Goal: Book appointment/travel/reservation

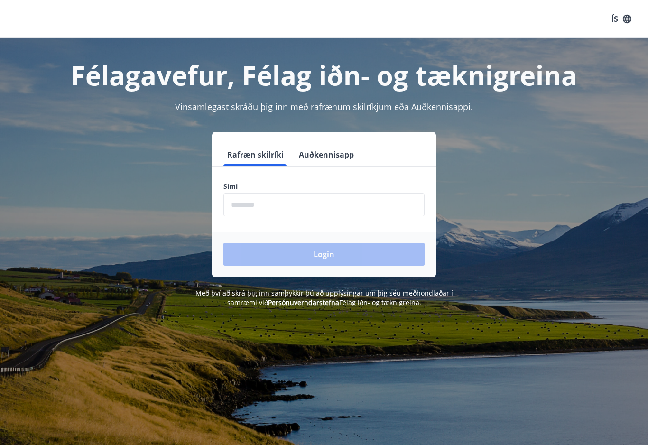
click at [353, 208] on input "phone" at bounding box center [324, 204] width 201 height 23
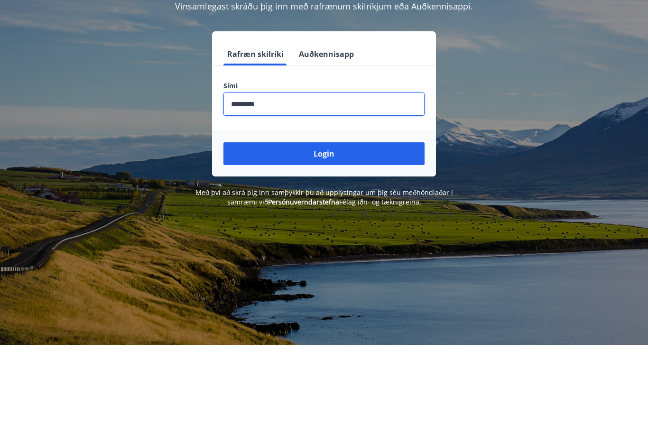
type input "********"
click at [392, 243] on button "Login" at bounding box center [324, 254] width 201 height 23
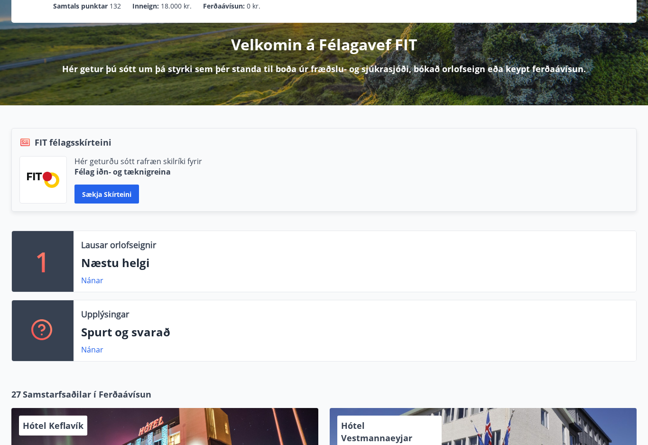
scroll to position [94, 0]
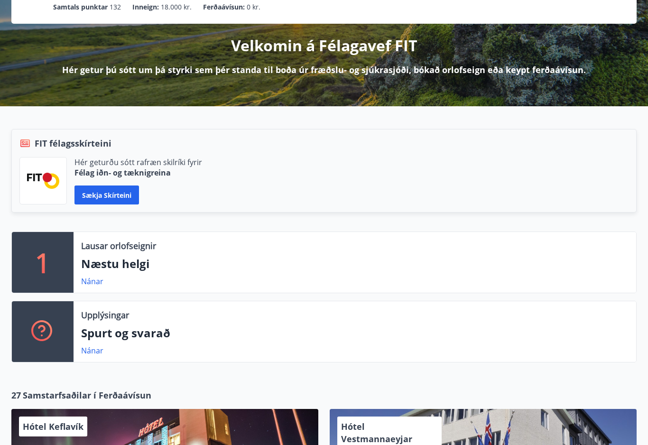
click at [108, 253] on div "Lausar orlofseignir Næstu helgi Nánar" at bounding box center [355, 262] width 563 height 61
click at [48, 260] on p "1" at bounding box center [42, 262] width 15 height 36
click at [113, 265] on p "Næstu helgi" at bounding box center [355, 264] width 548 height 16
click at [88, 284] on link "Nánar" at bounding box center [92, 281] width 22 height 10
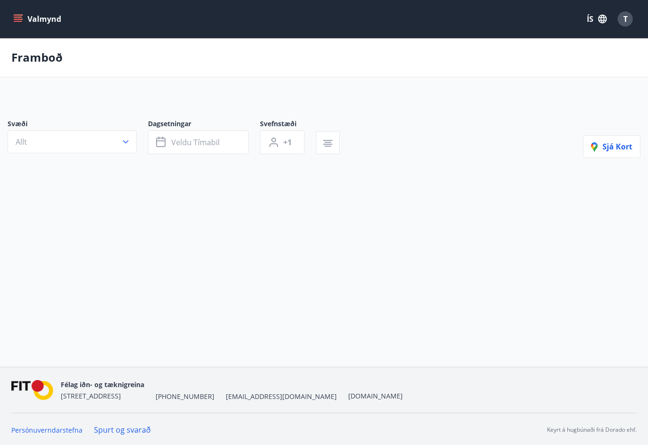
type input "*"
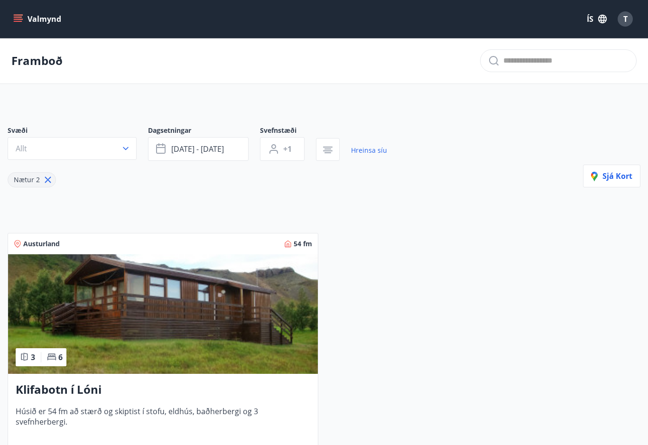
click at [18, 16] on icon "menu" at bounding box center [17, 18] width 9 height 9
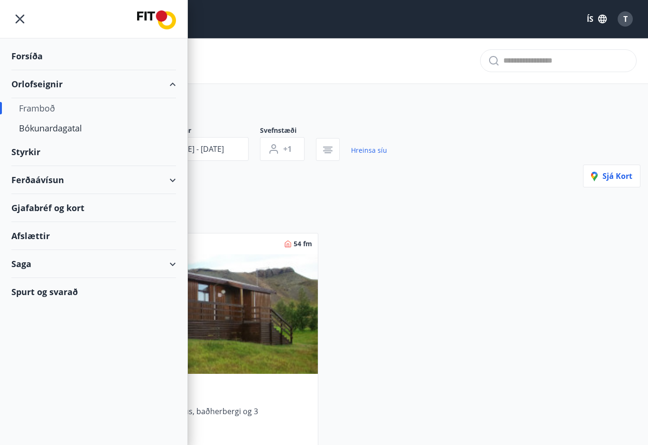
click at [28, 123] on div "Bókunardagatal" at bounding box center [94, 128] width 150 height 20
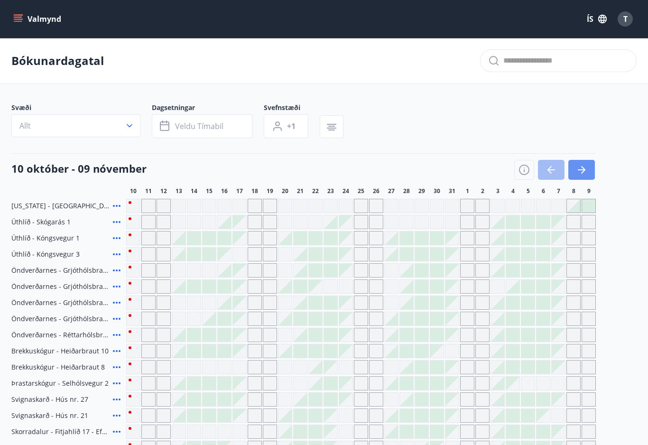
click at [580, 169] on icon "button" at bounding box center [581, 169] width 11 height 11
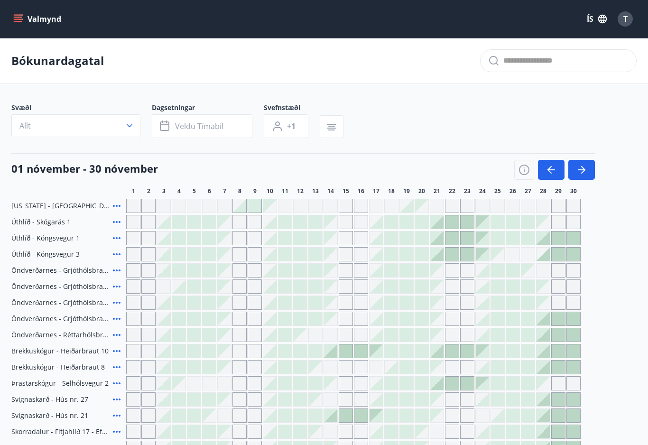
click at [582, 168] on icon "button" at bounding box center [581, 169] width 11 height 11
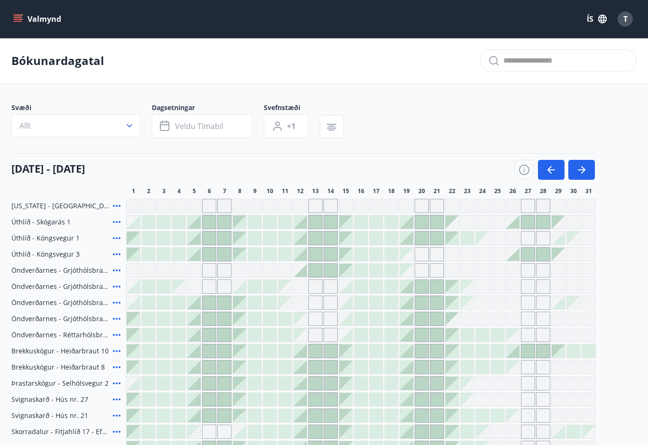
click at [545, 171] on button "button" at bounding box center [551, 170] width 27 height 20
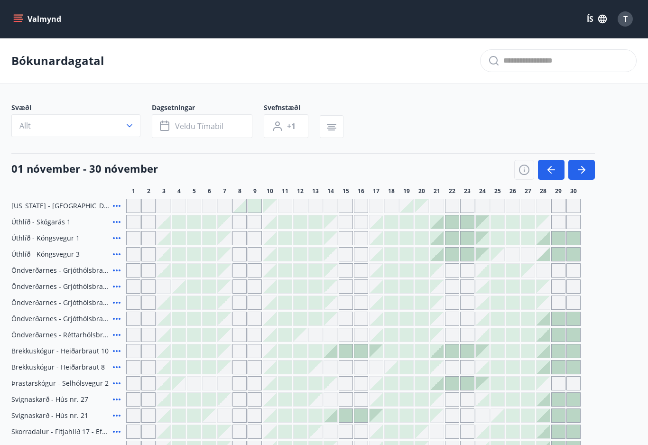
click at [548, 168] on icon "button" at bounding box center [551, 169] width 11 height 11
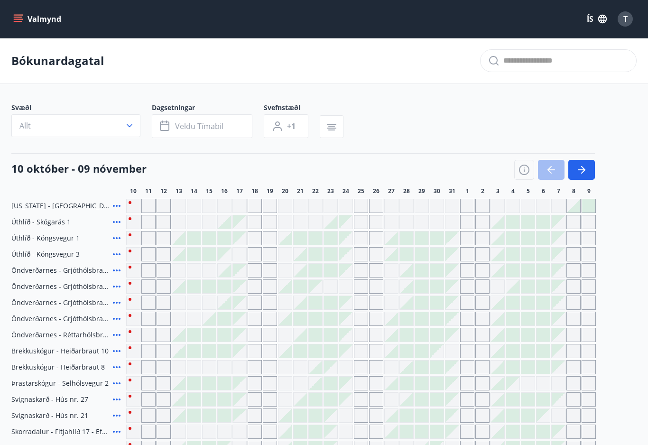
click at [578, 164] on icon "button" at bounding box center [581, 169] width 11 height 11
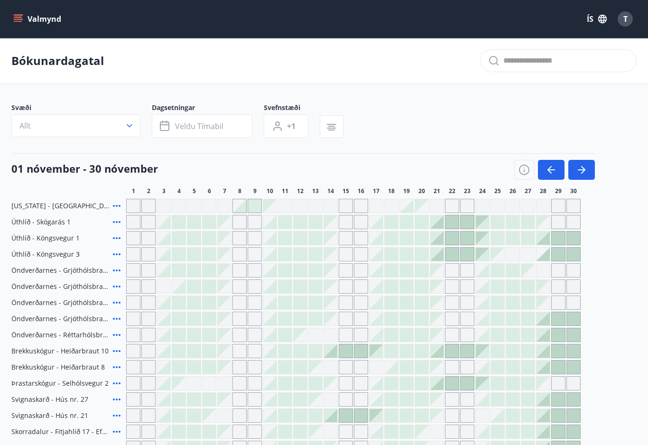
click at [544, 165] on button "button" at bounding box center [551, 170] width 27 height 20
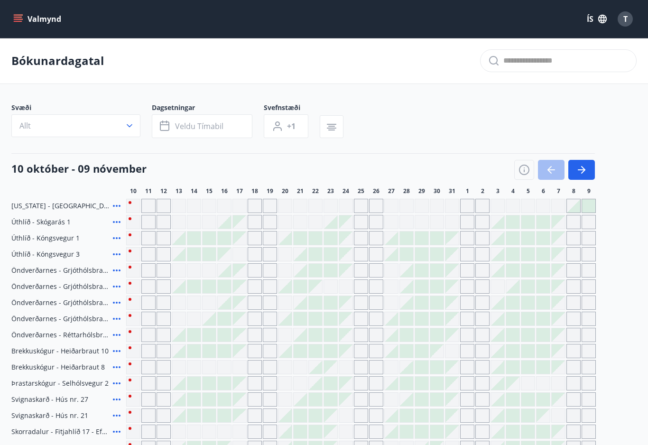
click at [115, 127] on button "Allt" at bounding box center [75, 125] width 129 height 23
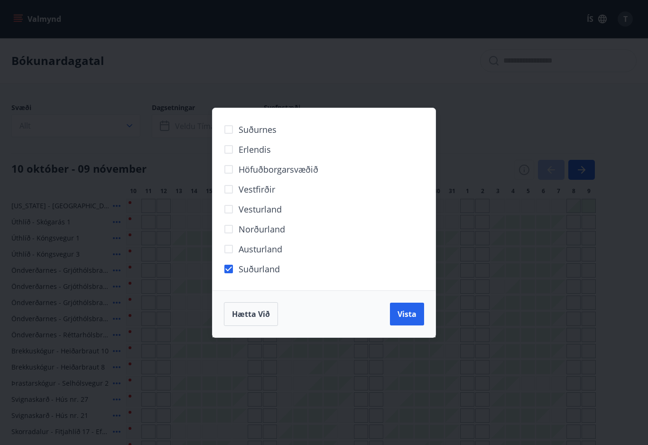
click at [406, 313] on span "Vista" at bounding box center [407, 314] width 19 height 10
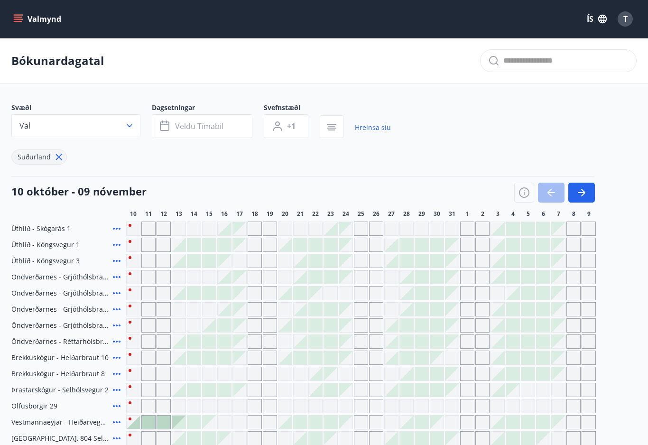
click at [123, 128] on button "Val" at bounding box center [75, 125] width 129 height 23
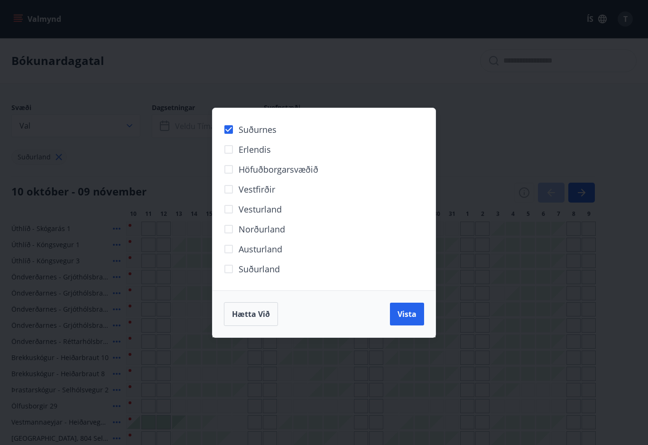
click at [409, 314] on span "Vista" at bounding box center [407, 314] width 19 height 10
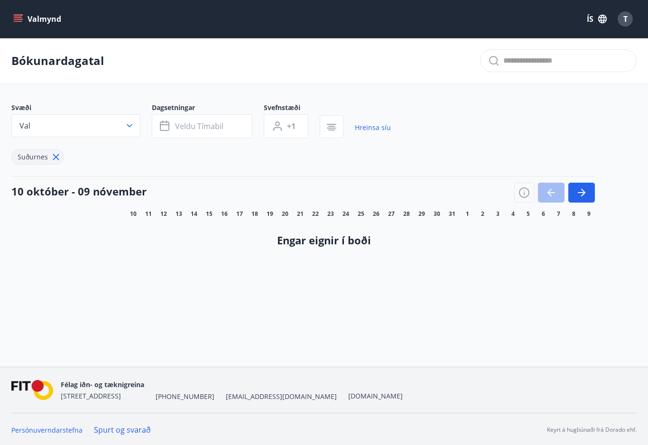
click at [127, 125] on icon "button" at bounding box center [129, 125] width 9 height 9
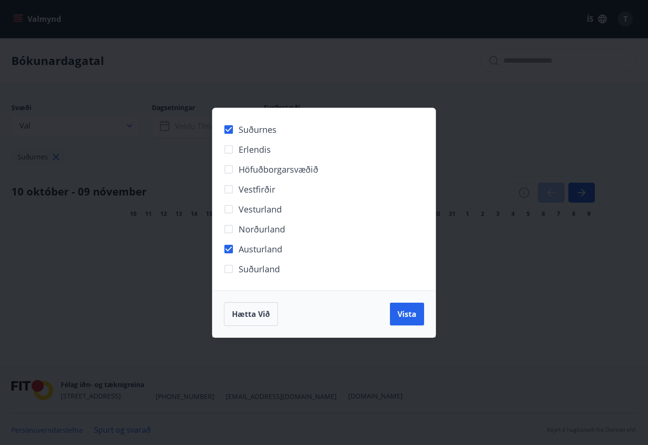
click at [227, 116] on div "Suðurnes Erlendis Höfuðborgarsvæðið Vestfirðir Vesturland Norðurland Austurland…" at bounding box center [324, 199] width 223 height 182
click at [415, 320] on button "Vista" at bounding box center [407, 314] width 34 height 23
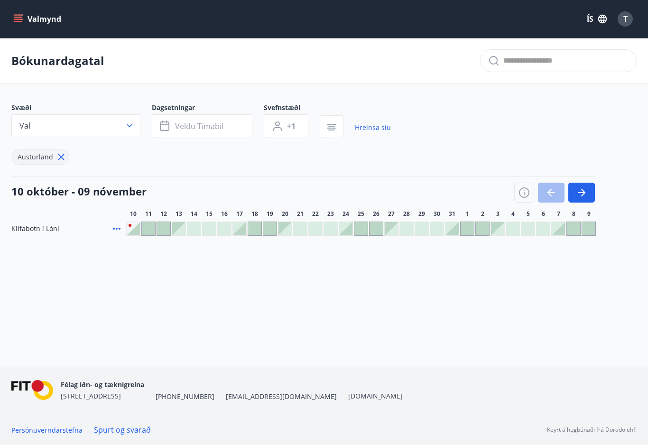
click at [128, 125] on icon "button" at bounding box center [129, 125] width 9 height 9
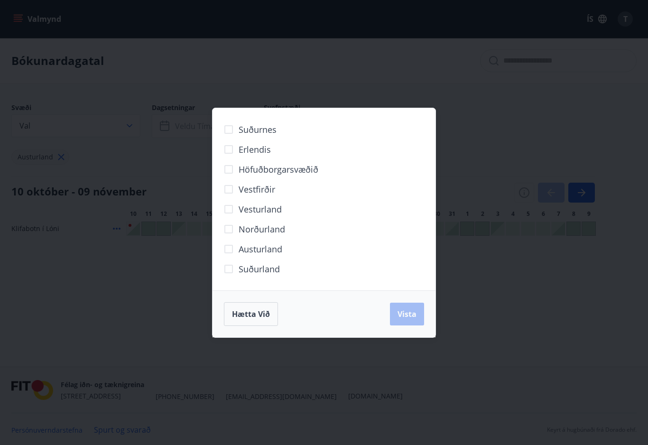
click at [255, 310] on span "Hætta við" at bounding box center [251, 314] width 38 height 10
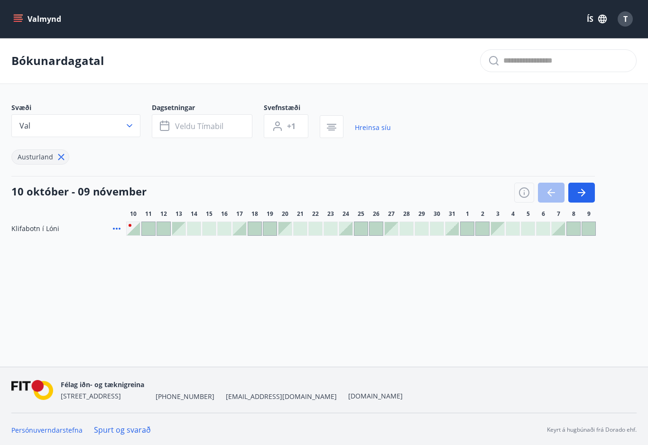
click at [24, 10] on button "Valmynd" at bounding box center [38, 18] width 54 height 17
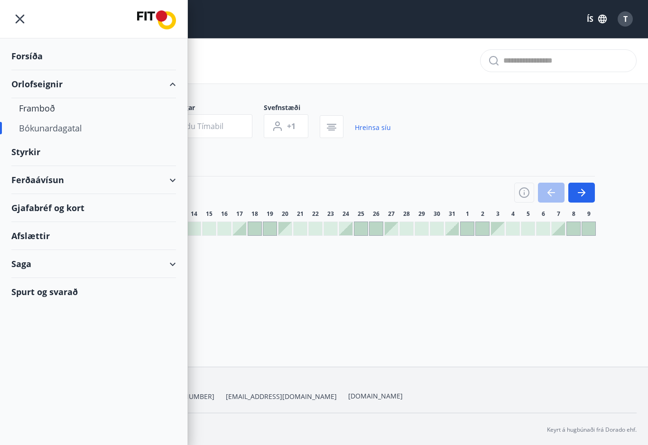
click at [26, 16] on icon "menu" at bounding box center [19, 18] width 17 height 17
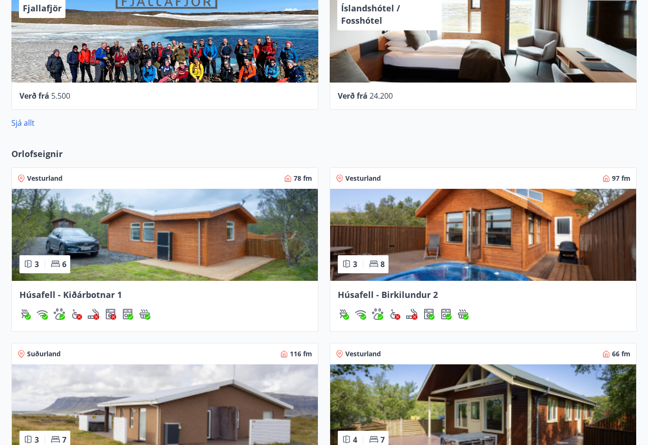
scroll to position [641, 0]
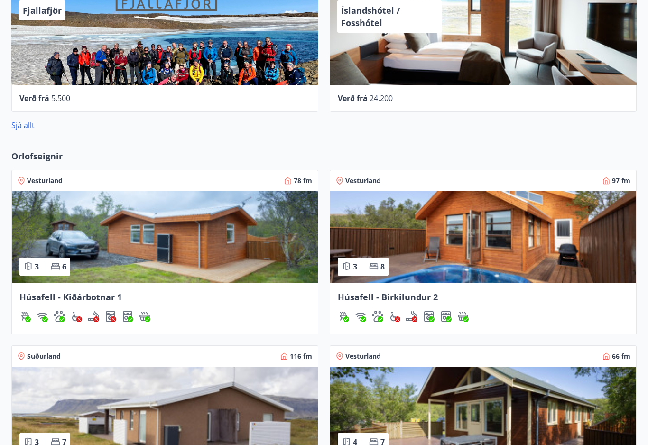
click at [537, 239] on img at bounding box center [483, 237] width 306 height 92
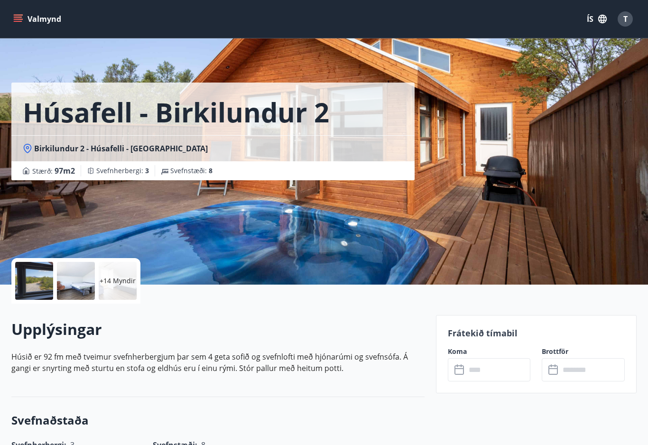
click at [484, 370] on input "text" at bounding box center [498, 369] width 65 height 23
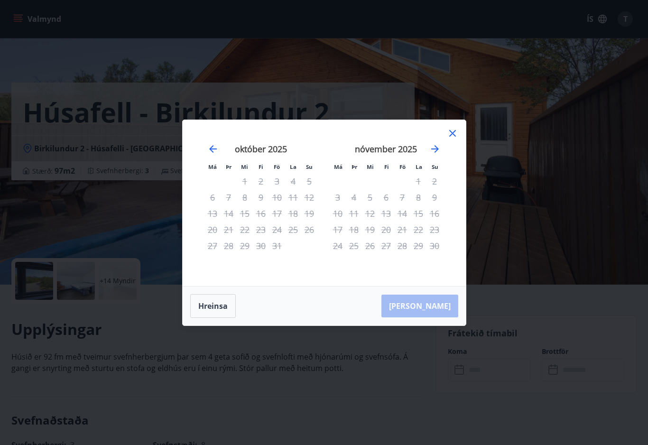
click at [436, 146] on icon "Move forward to switch to the next month." at bounding box center [435, 149] width 8 height 8
click at [436, 150] on icon "Move forward to switch to the next month." at bounding box center [435, 148] width 11 height 11
click at [436, 145] on icon "Move forward to switch to the next month." at bounding box center [435, 148] width 11 height 11
click at [437, 145] on icon "Move forward to switch to the next month." at bounding box center [435, 148] width 11 height 11
click at [215, 308] on button "Hreinsa" at bounding box center [213, 306] width 46 height 24
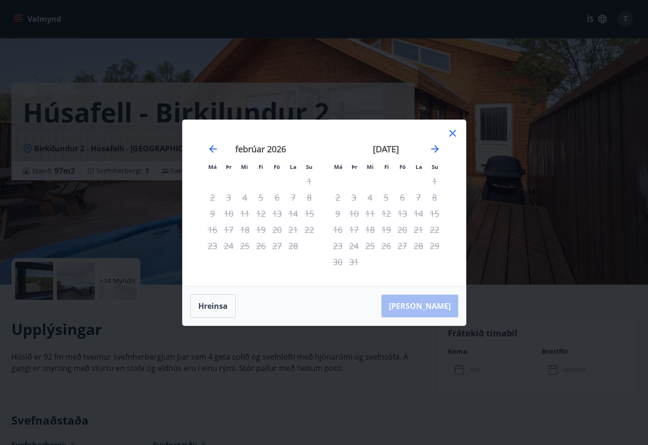
click at [436, 148] on icon "Move forward to switch to the next month." at bounding box center [435, 149] width 8 height 8
click at [437, 150] on icon "Move forward to switch to the next month." at bounding box center [435, 149] width 8 height 8
click at [452, 131] on icon at bounding box center [452, 133] width 11 height 11
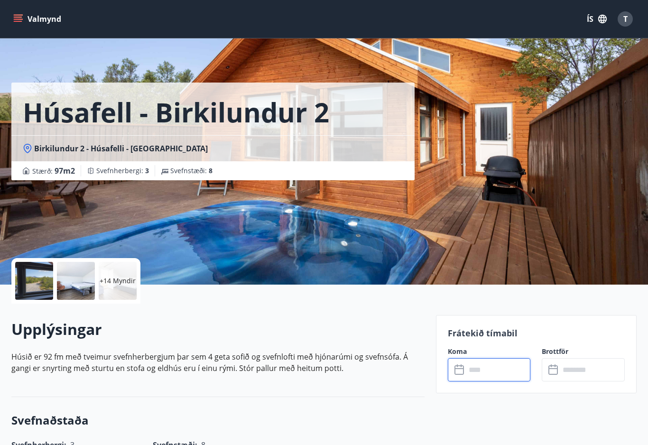
click at [113, 280] on p "+14 Myndir" at bounding box center [118, 280] width 36 height 9
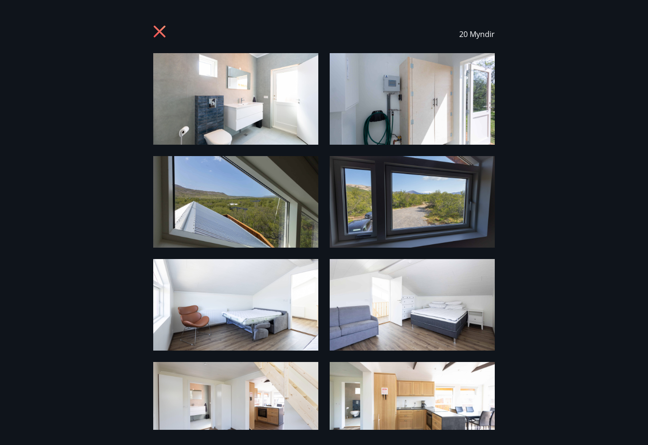
click at [223, 117] on img at bounding box center [235, 99] width 165 height 92
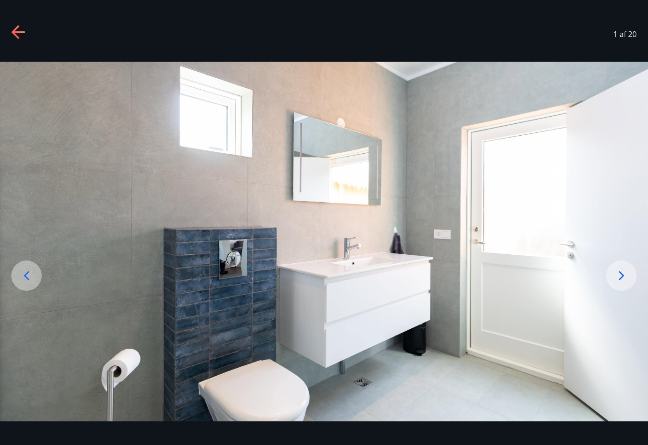
click at [628, 280] on icon at bounding box center [621, 275] width 15 height 15
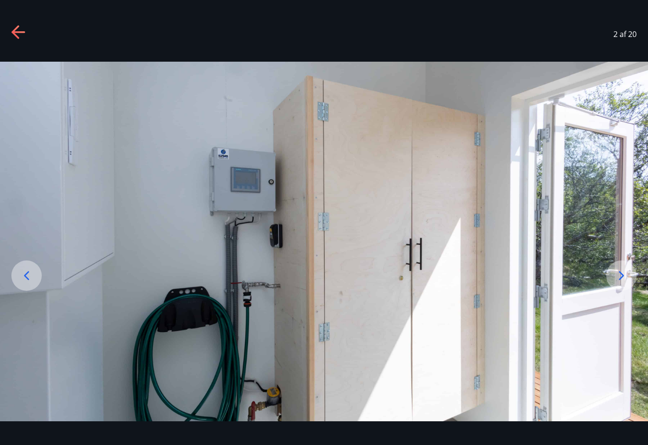
click at [628, 282] on icon at bounding box center [621, 275] width 15 height 15
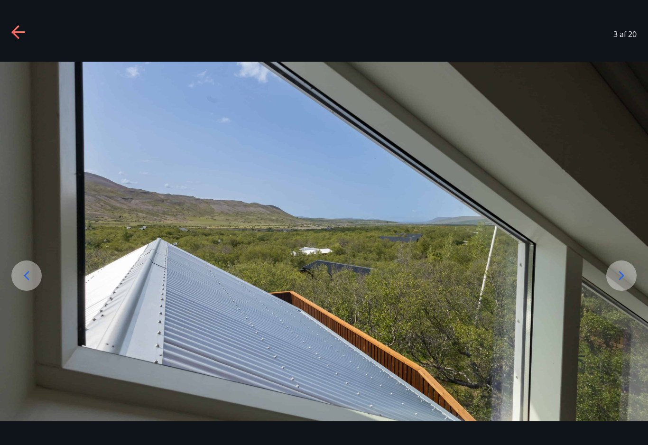
click at [624, 283] on icon at bounding box center [621, 275] width 15 height 15
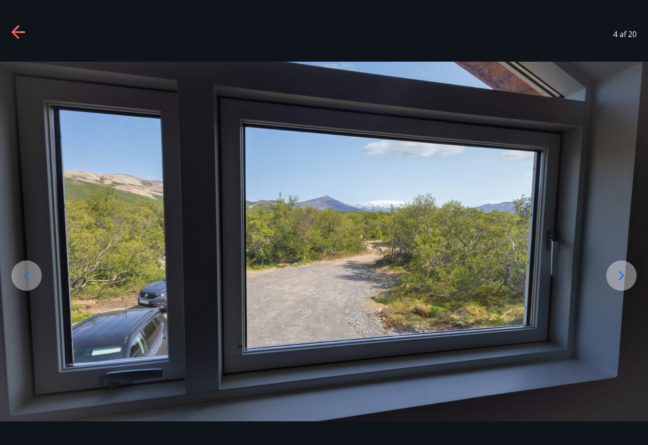
click at [622, 283] on icon at bounding box center [621, 275] width 15 height 15
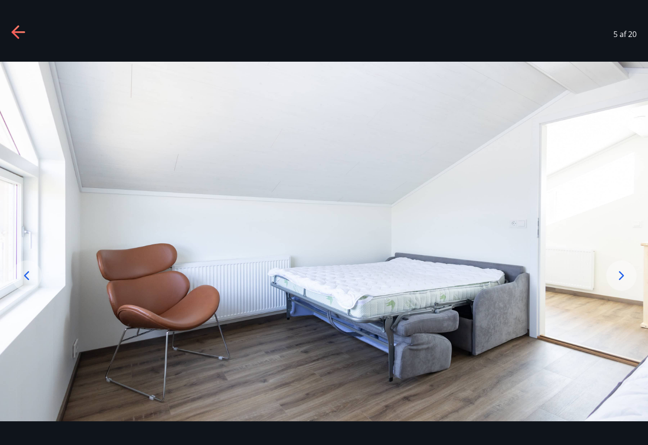
click at [622, 283] on icon at bounding box center [621, 275] width 15 height 15
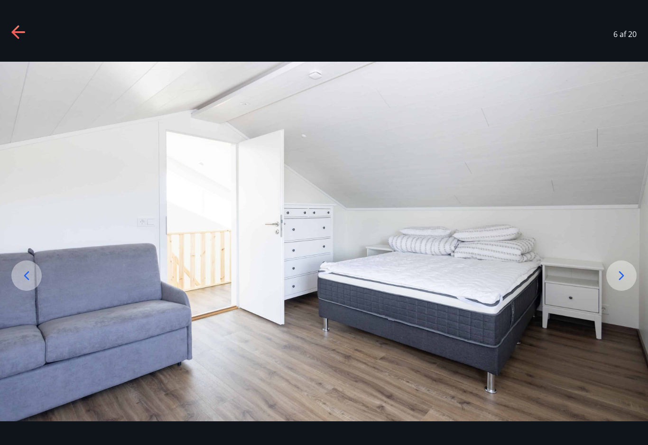
click at [625, 282] on icon at bounding box center [621, 275] width 15 height 15
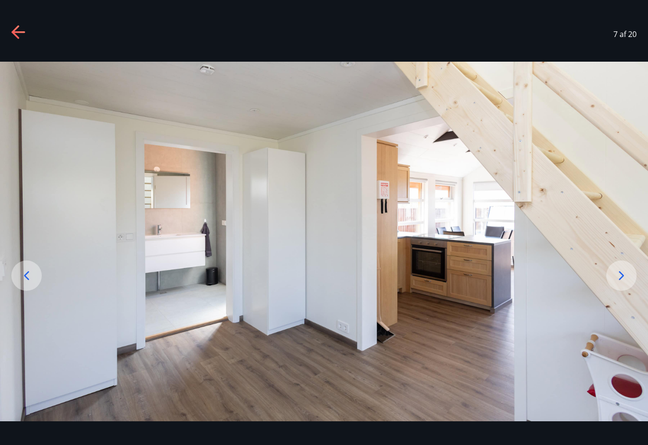
click at [619, 281] on icon at bounding box center [621, 275] width 15 height 15
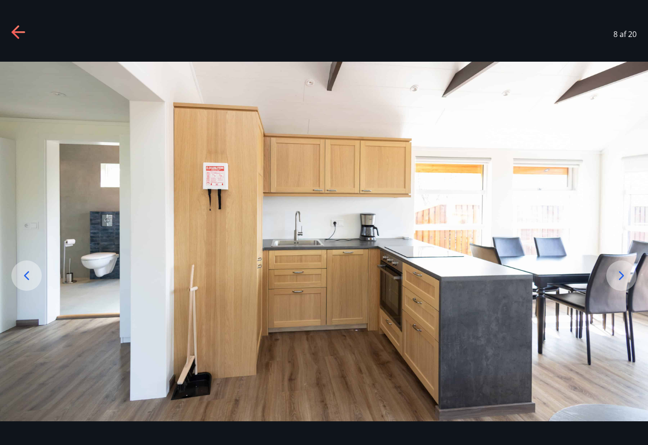
click at [619, 282] on icon at bounding box center [621, 275] width 15 height 15
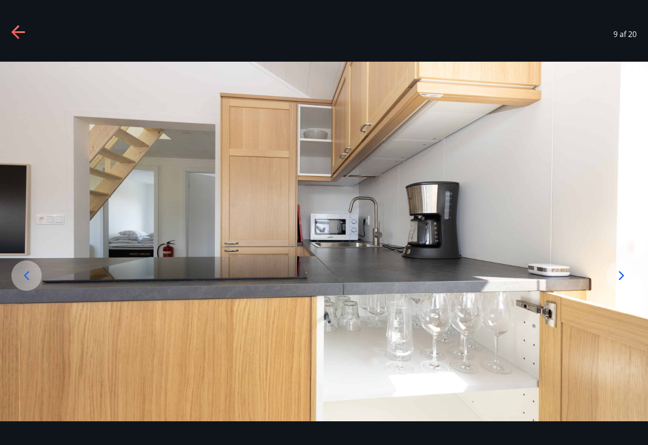
click at [619, 283] on icon at bounding box center [621, 275] width 15 height 15
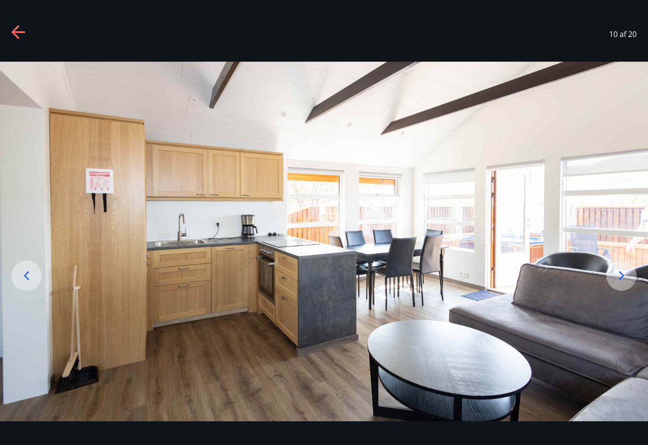
click at [617, 283] on icon at bounding box center [621, 275] width 15 height 15
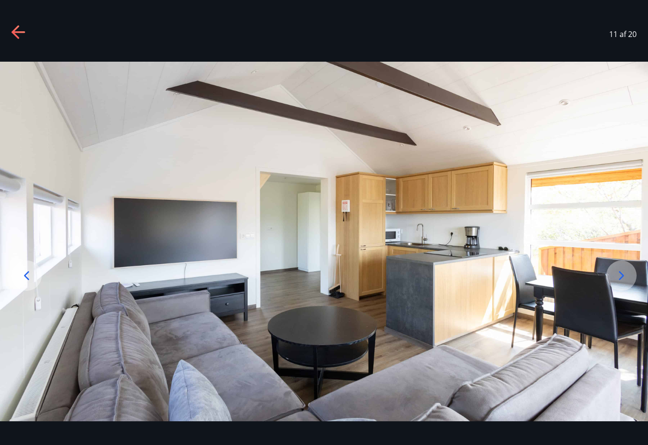
click at [619, 283] on icon at bounding box center [621, 275] width 15 height 15
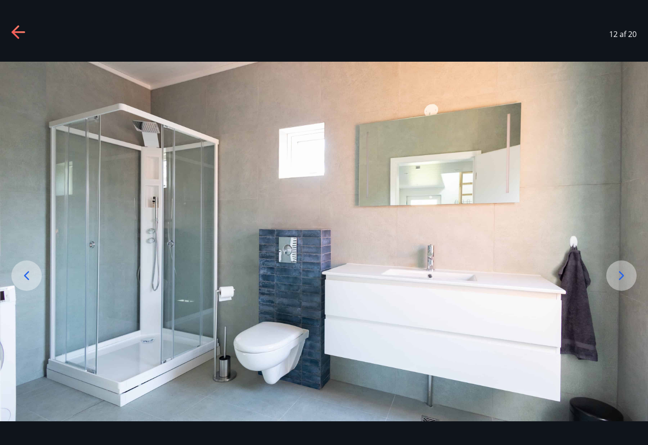
click at [617, 279] on icon at bounding box center [621, 275] width 15 height 15
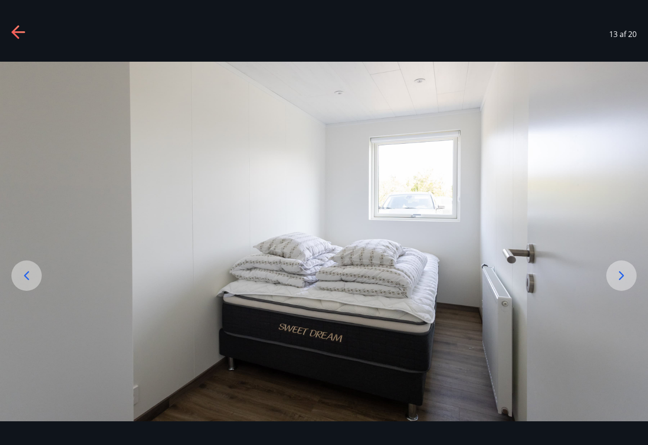
click at [619, 283] on icon at bounding box center [621, 275] width 15 height 15
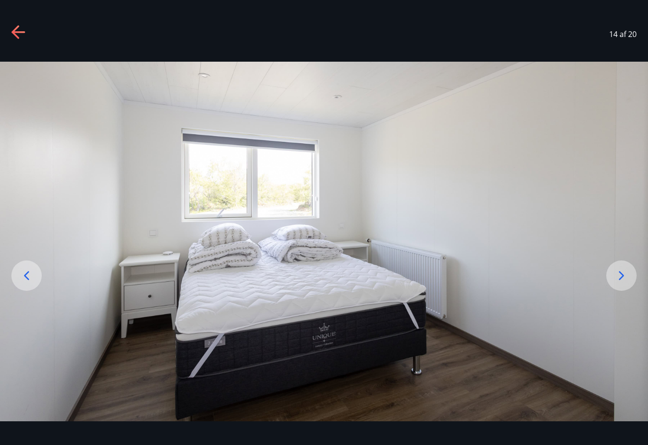
click at [620, 281] on icon at bounding box center [621, 276] width 5 height 9
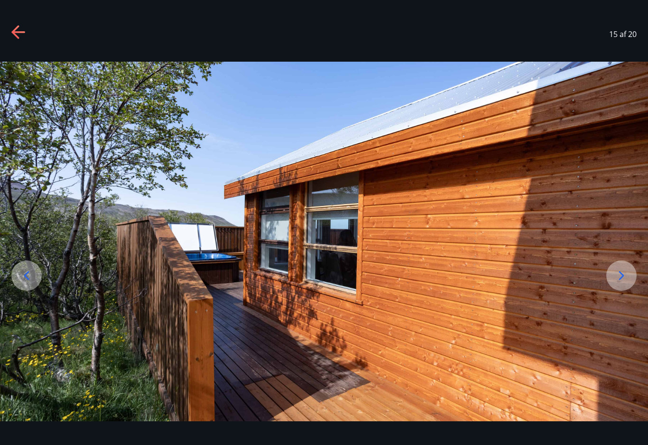
click at [619, 283] on icon at bounding box center [621, 275] width 15 height 15
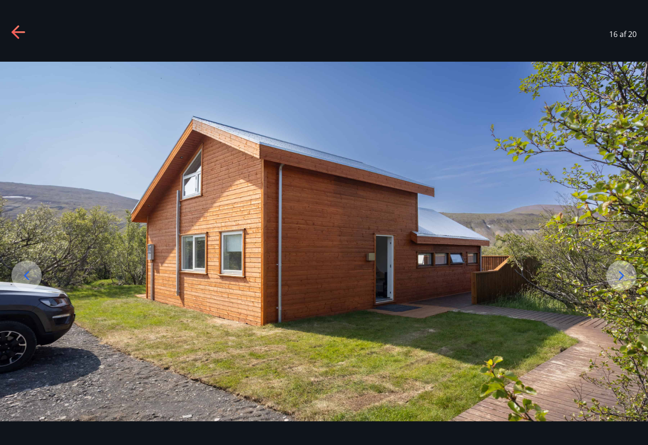
click at [618, 283] on icon at bounding box center [621, 275] width 15 height 15
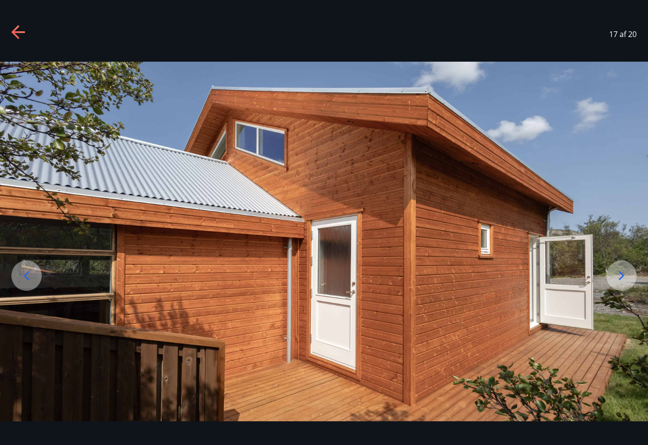
click at [617, 283] on icon at bounding box center [621, 275] width 15 height 15
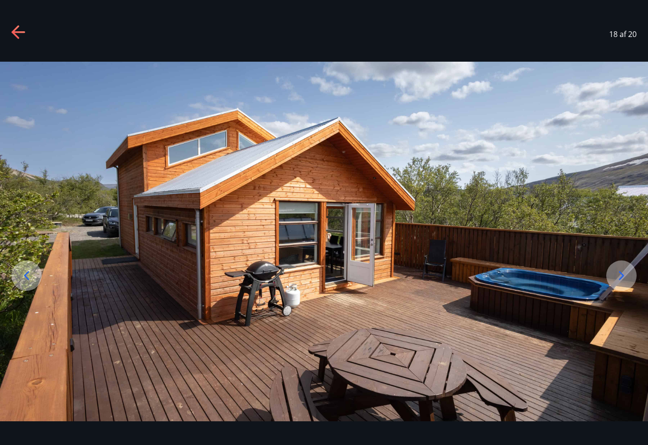
click at [622, 280] on icon at bounding box center [621, 275] width 15 height 15
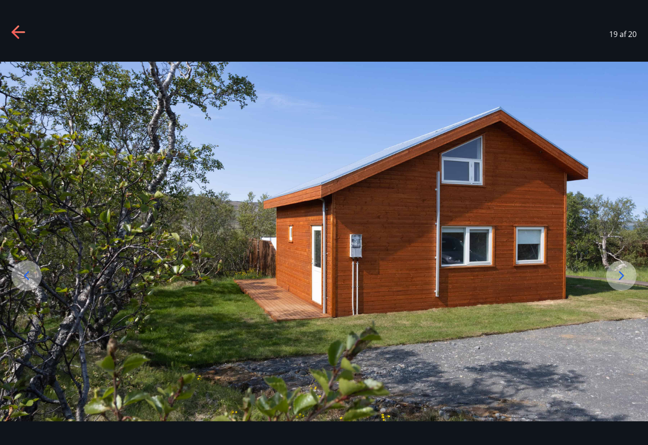
click at [620, 274] on div at bounding box center [622, 276] width 30 height 30
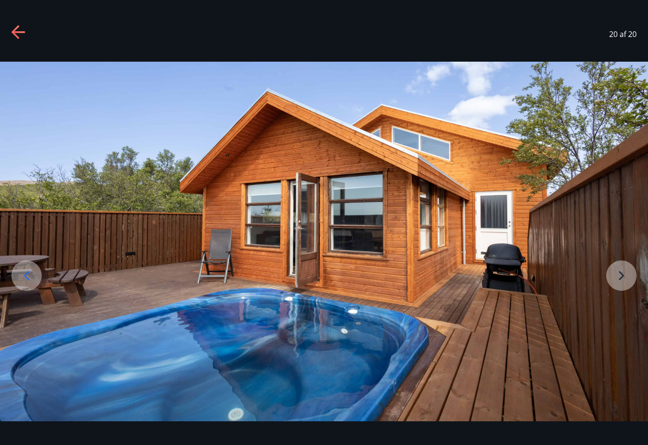
click at [618, 285] on img at bounding box center [324, 242] width 648 height 360
click at [614, 282] on img at bounding box center [324, 242] width 648 height 360
click at [25, 39] on icon at bounding box center [18, 32] width 15 height 15
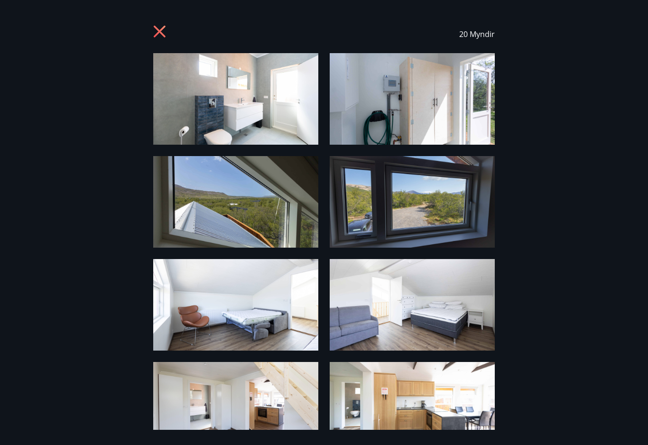
click at [151, 39] on div "20 Myndir" at bounding box center [324, 34] width 626 height 38
click at [151, 34] on div "20 Myndir" at bounding box center [324, 34] width 626 height 38
click at [158, 34] on icon at bounding box center [160, 32] width 12 height 12
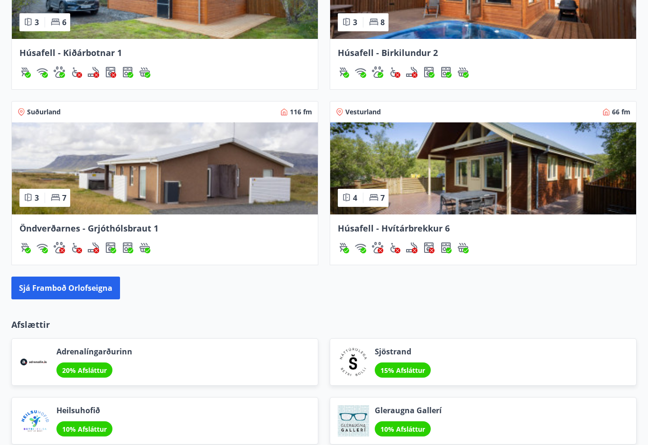
scroll to position [896, 0]
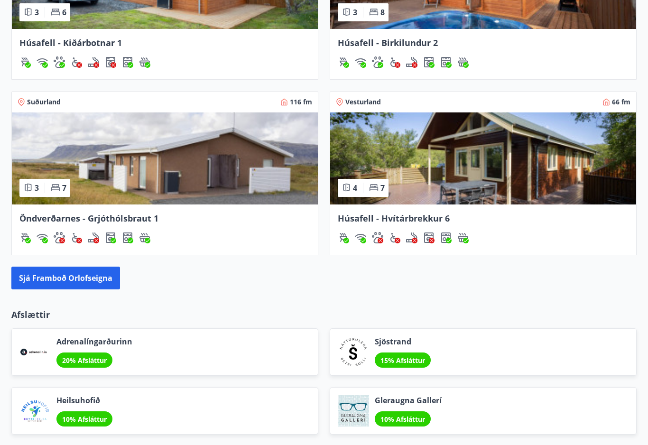
click at [52, 283] on button "Sjá framboð orlofseigna" at bounding box center [65, 278] width 109 height 23
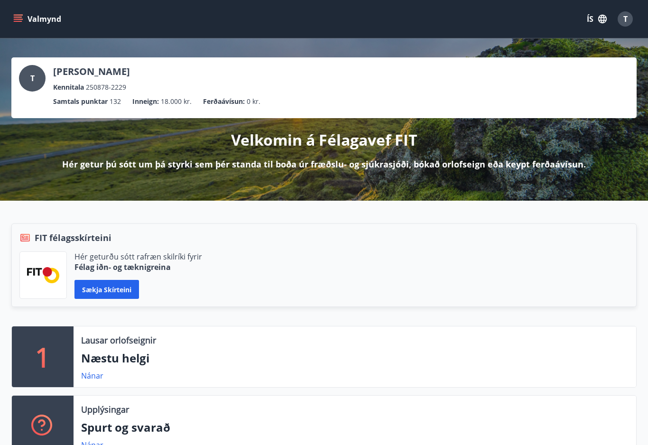
click at [627, 18] on span "T" at bounding box center [626, 19] width 4 height 10
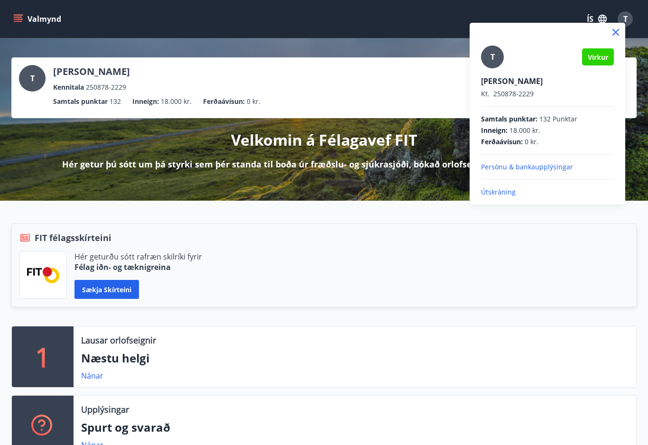
click at [592, 13] on div at bounding box center [324, 222] width 648 height 445
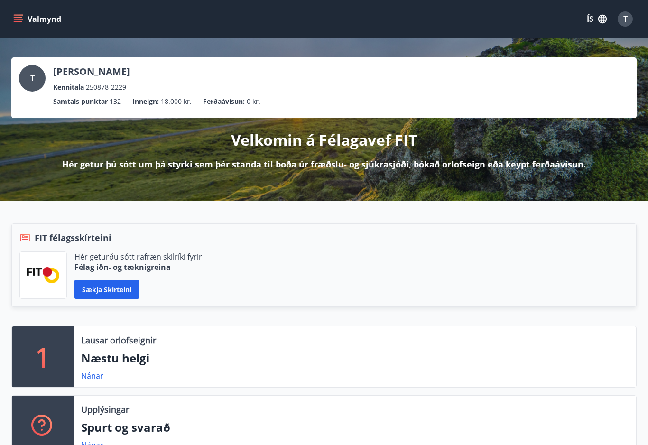
click at [587, 16] on button "ÍS" at bounding box center [597, 18] width 30 height 17
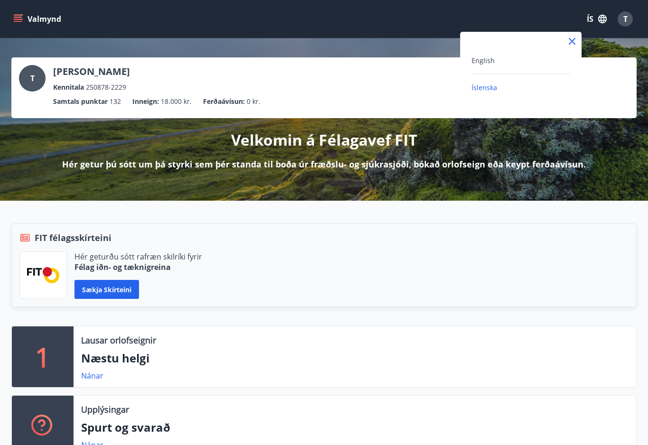
click at [580, 37] on div at bounding box center [521, 41] width 122 height 19
click at [573, 37] on icon at bounding box center [572, 41] width 11 height 11
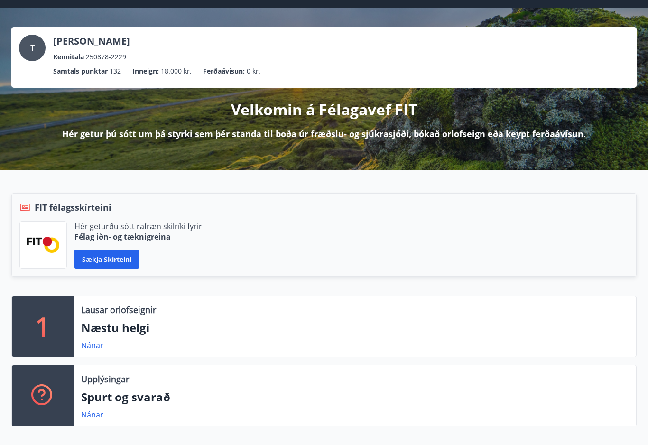
scroll to position [31, 0]
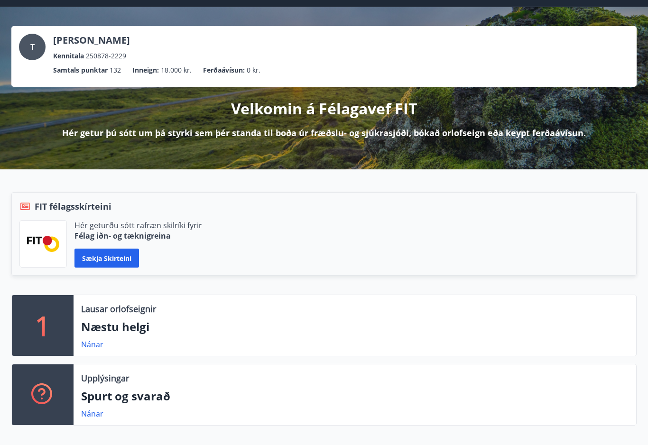
click at [94, 322] on p "Næstu helgi" at bounding box center [355, 327] width 548 height 16
click at [106, 323] on p "Næstu helgi" at bounding box center [355, 327] width 548 height 16
click at [88, 346] on link "Nánar" at bounding box center [92, 344] width 22 height 10
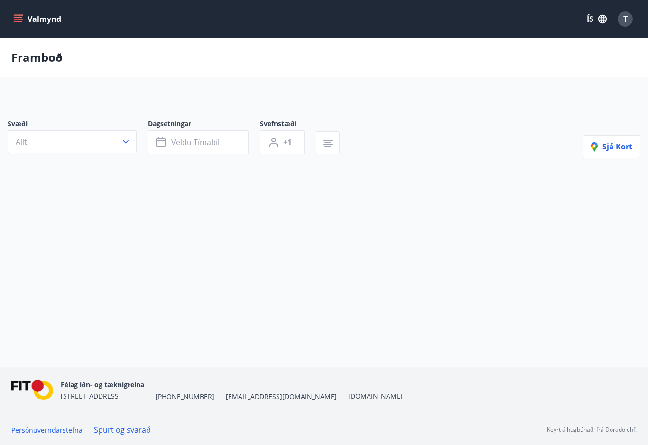
type input "*"
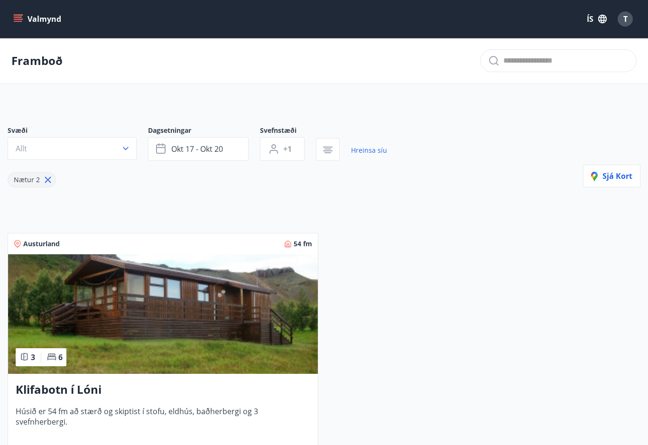
click at [617, 175] on span "Sjá kort" at bounding box center [611, 176] width 41 height 10
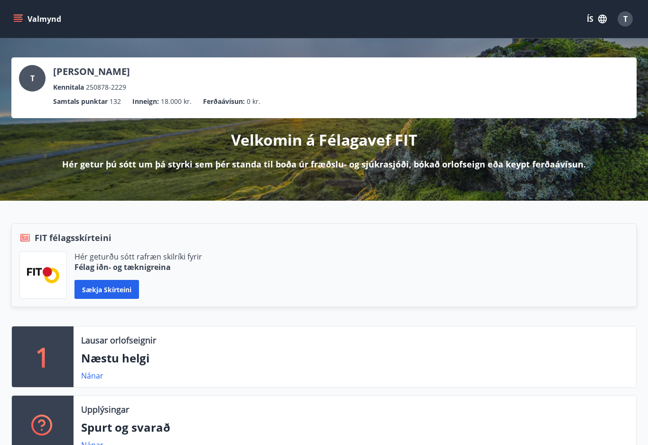
click at [19, 21] on icon "menu" at bounding box center [18, 21] width 9 height 1
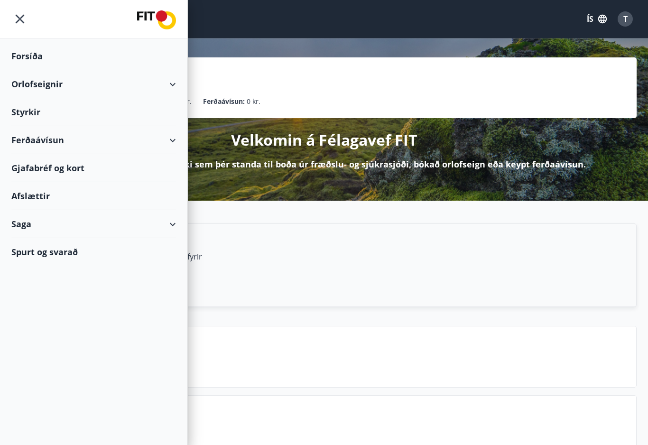
click at [166, 225] on div "Saga" at bounding box center [93, 224] width 165 height 28
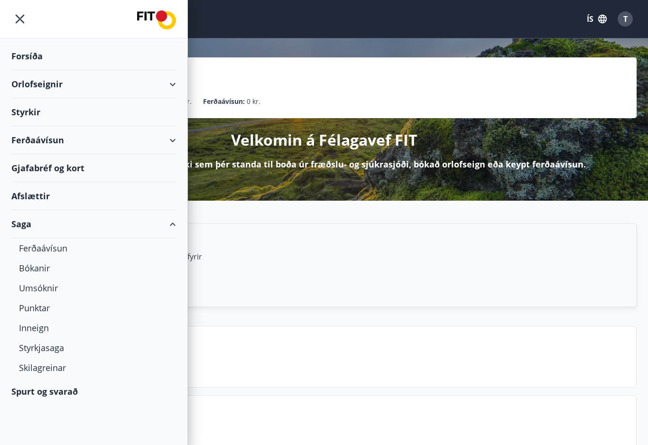
click at [41, 350] on div "Styrkjasaga" at bounding box center [94, 348] width 150 height 20
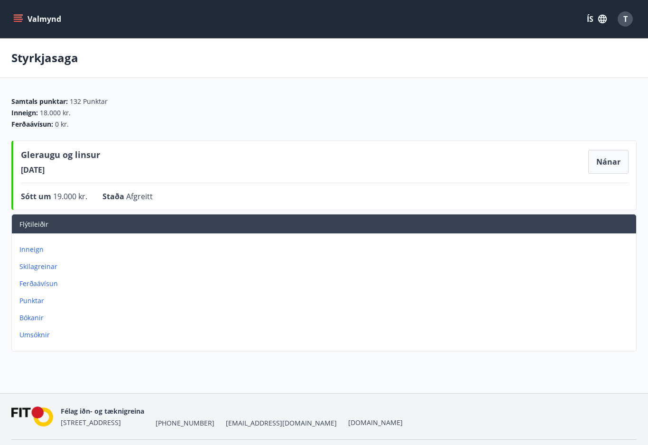
click at [37, 281] on p "Ferðaávísun" at bounding box center [325, 283] width 613 height 9
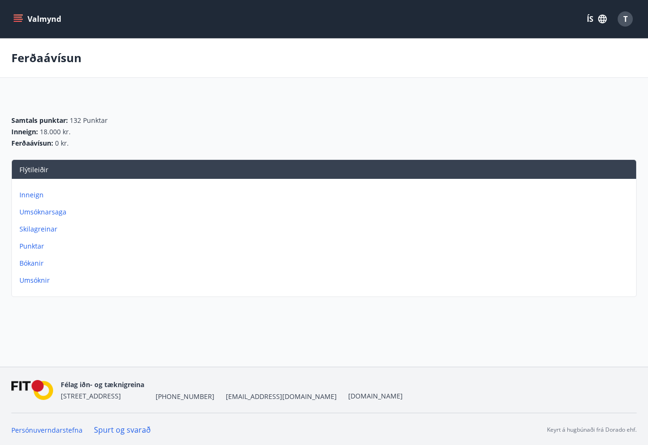
click at [26, 22] on button "Valmynd" at bounding box center [38, 18] width 54 height 17
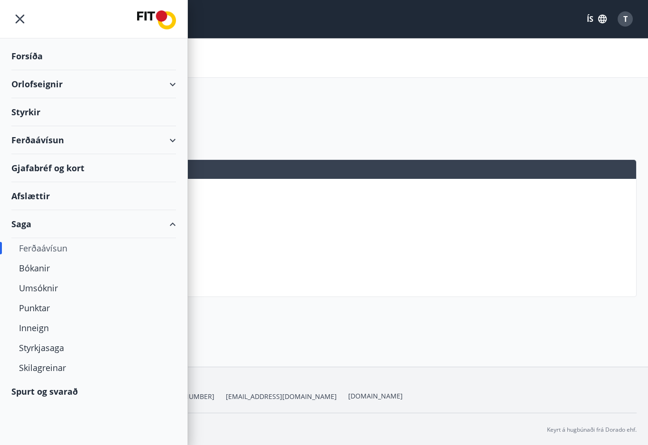
click at [33, 194] on div "Afslættir" at bounding box center [93, 196] width 165 height 28
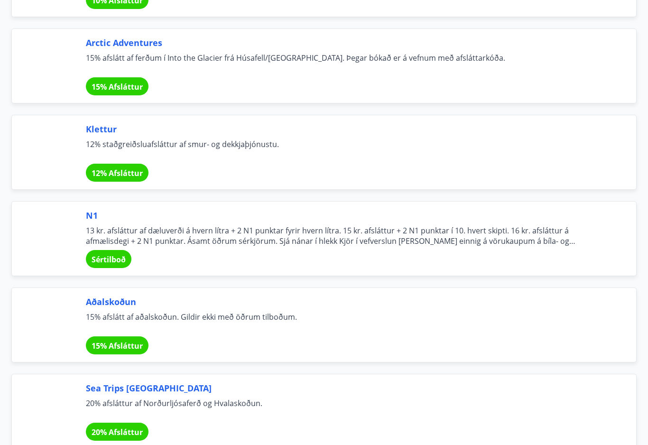
scroll to position [3466, 0]
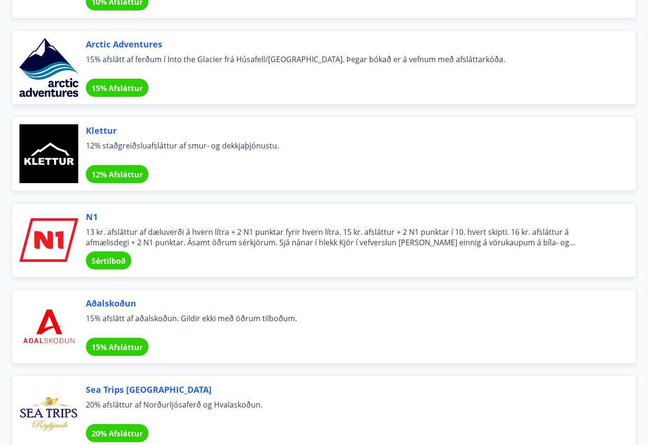
click at [106, 263] on span "Sértilboð" at bounding box center [109, 261] width 34 height 10
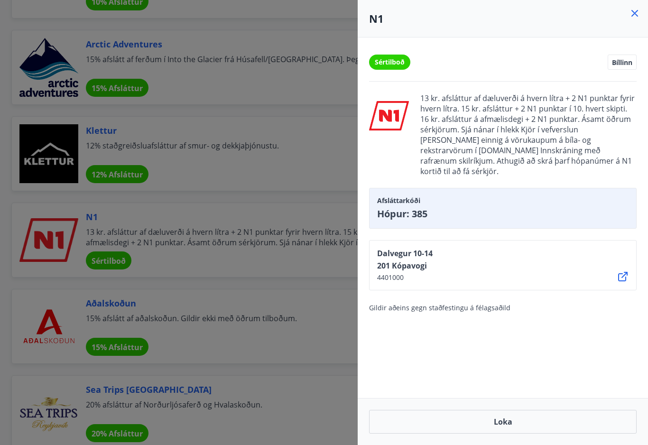
click at [549, 419] on button "Loka" at bounding box center [503, 422] width 268 height 24
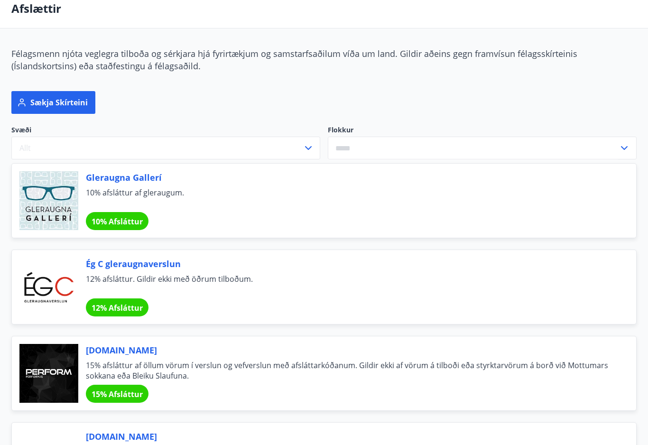
scroll to position [0, 0]
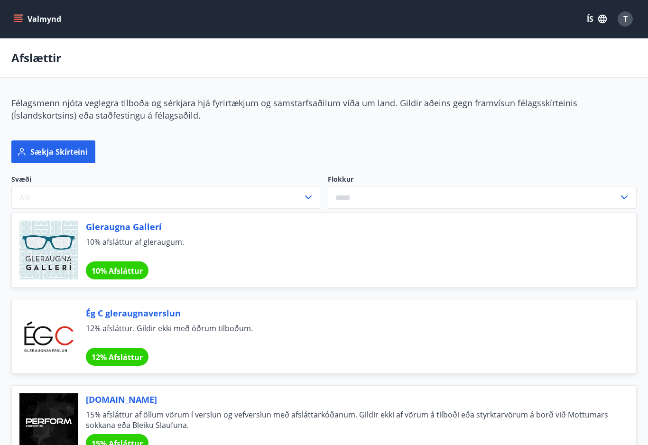
click at [14, 16] on icon "menu" at bounding box center [17, 18] width 9 height 9
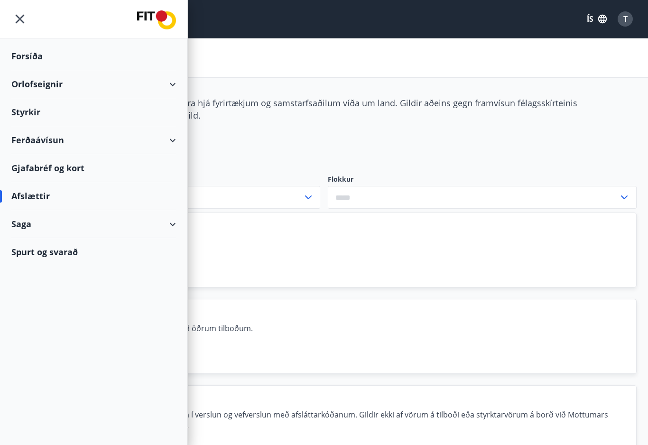
click at [46, 163] on div "Gjafabréf og kort" at bounding box center [93, 168] width 165 height 28
click at [53, 83] on div "Orlofseignir" at bounding box center [93, 84] width 165 height 28
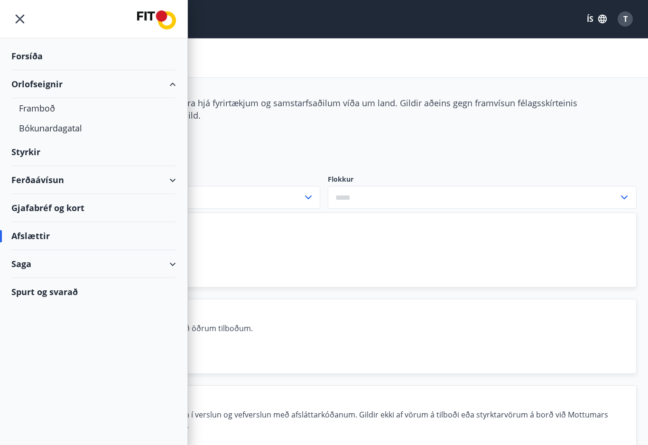
click at [68, 122] on div "Bókunardagatal" at bounding box center [94, 128] width 150 height 20
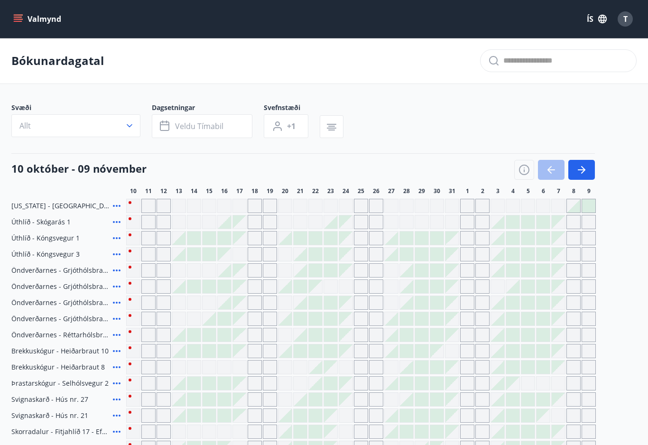
click at [586, 169] on icon "button" at bounding box center [581, 169] width 11 height 11
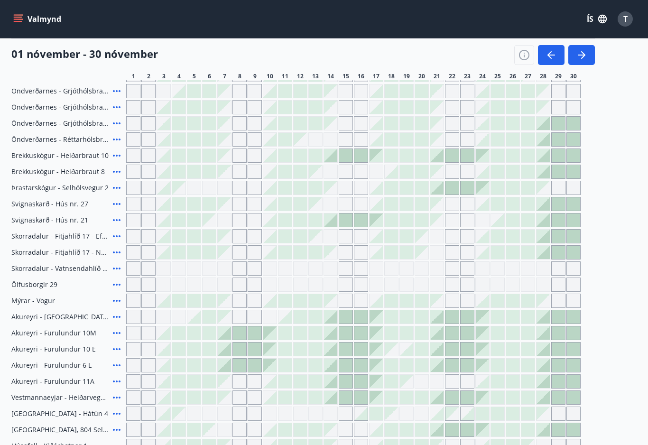
scroll to position [189, 0]
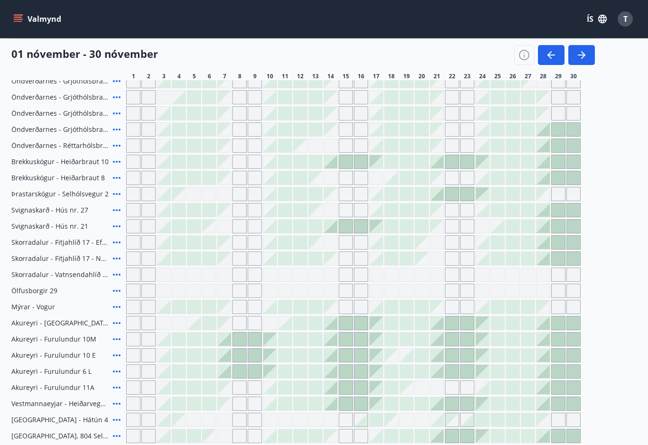
click at [28, 220] on div "Svignaskarð - Hús nr. 21" at bounding box center [66, 226] width 111 height 14
click at [39, 224] on span "Svignaskarð - Hús nr. 21" at bounding box center [49, 226] width 77 height 9
click at [28, 222] on span "Svignaskarð - Hús nr. 21" at bounding box center [49, 226] width 77 height 9
click at [112, 224] on icon at bounding box center [116, 226] width 11 height 11
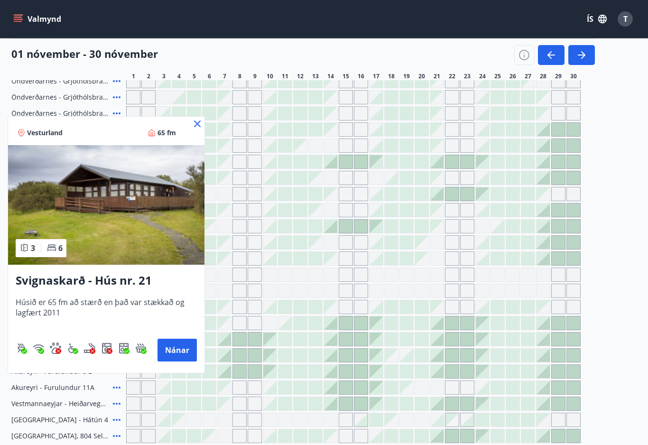
click at [134, 234] on img at bounding box center [106, 205] width 197 height 120
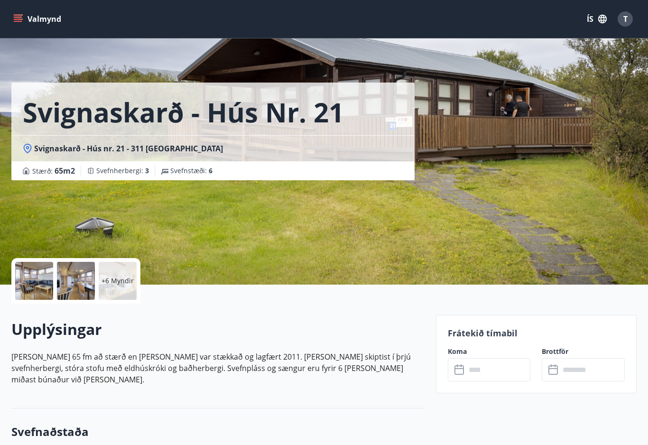
click at [112, 281] on p "+6 Myndir" at bounding box center [118, 280] width 32 height 9
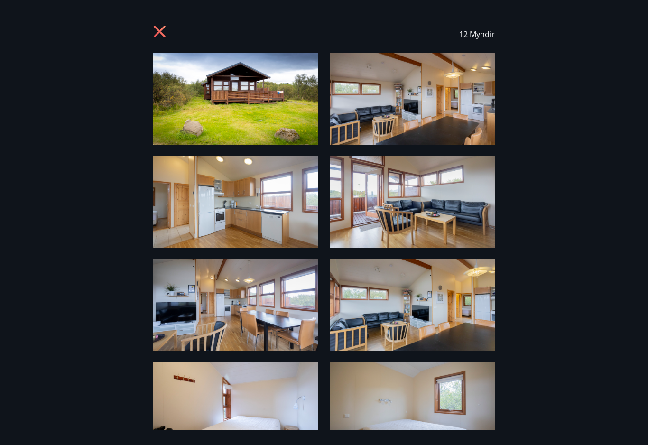
click at [179, 136] on img at bounding box center [235, 99] width 165 height 92
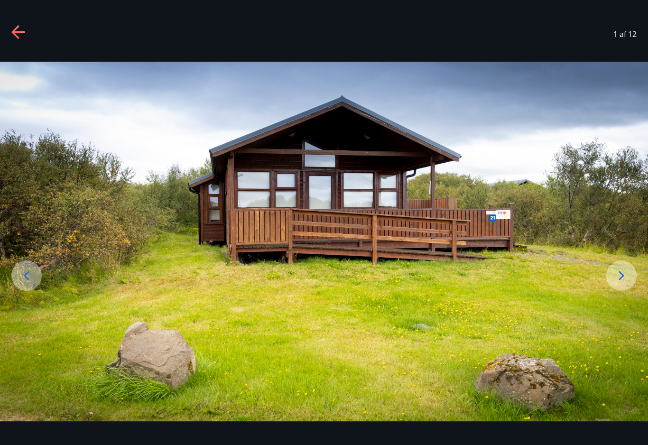
click at [621, 291] on div at bounding box center [622, 276] width 30 height 30
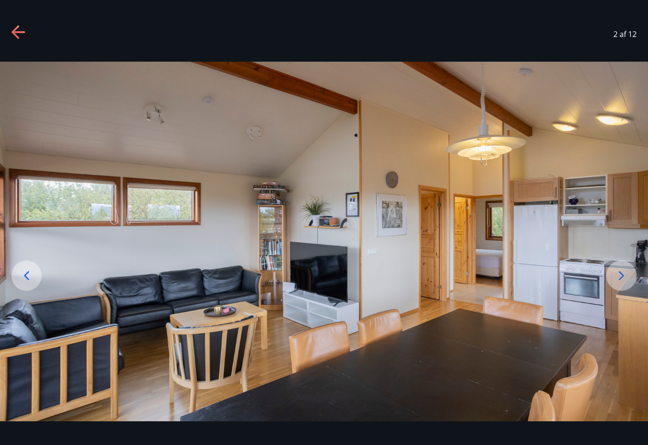
click at [622, 291] on div at bounding box center [622, 276] width 30 height 30
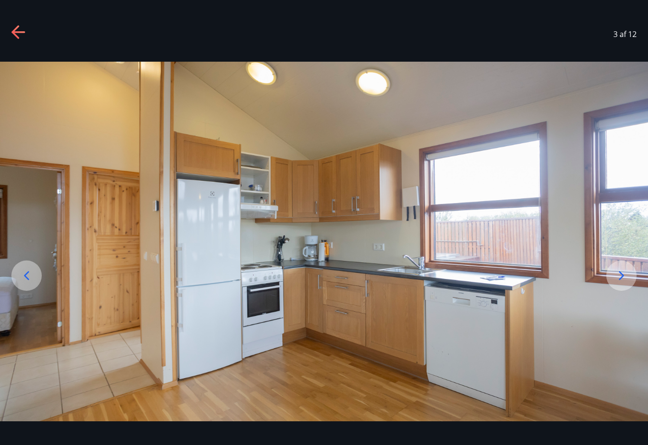
click at [625, 291] on div at bounding box center [622, 276] width 30 height 30
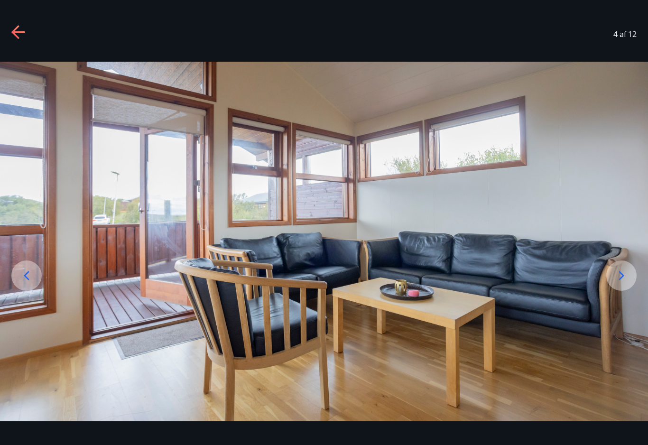
click at [627, 291] on div at bounding box center [622, 276] width 30 height 30
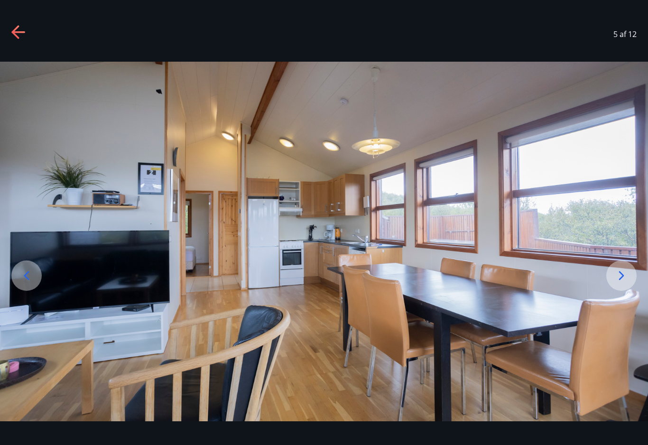
click at [620, 291] on div at bounding box center [622, 276] width 30 height 30
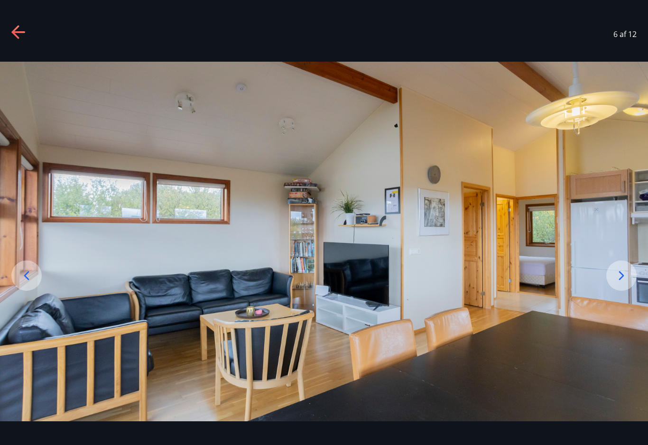
click at [619, 291] on div at bounding box center [622, 276] width 30 height 30
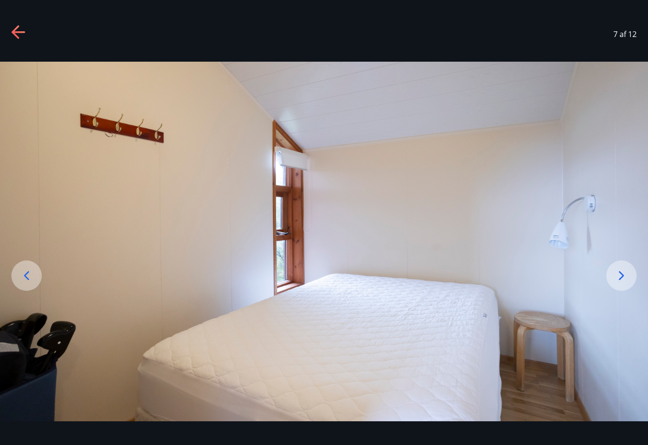
click at [27, 49] on div "7 af 12" at bounding box center [324, 34] width 648 height 38
click at [19, 47] on div "7 af 12" at bounding box center [324, 34] width 648 height 38
click at [20, 47] on div "7 af 12" at bounding box center [324, 34] width 648 height 38
click at [16, 50] on div "7 af 12" at bounding box center [324, 34] width 648 height 38
click at [16, 47] on div "7 af 12" at bounding box center [324, 34] width 648 height 38
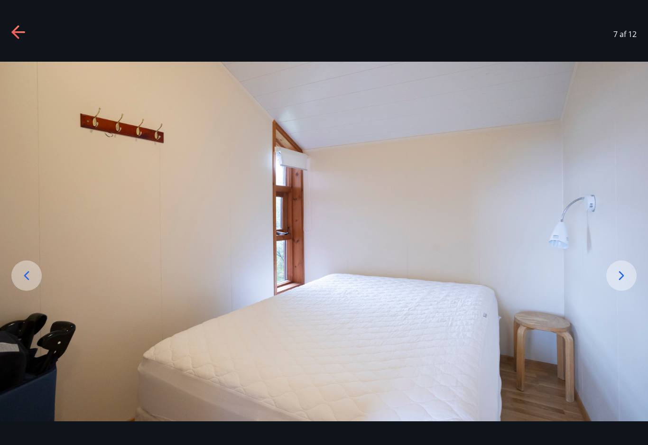
click at [17, 48] on div "7 af 12" at bounding box center [324, 34] width 648 height 38
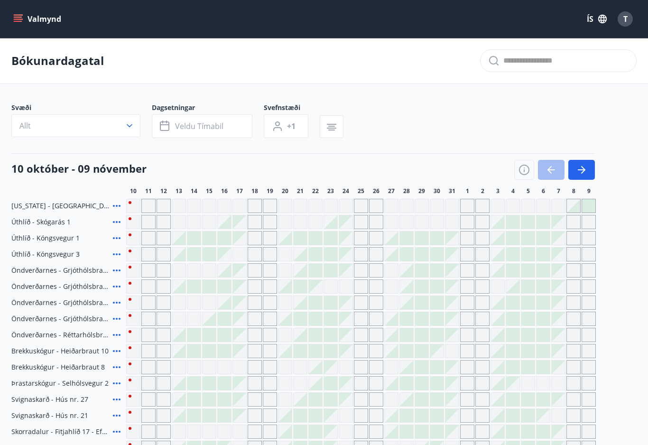
click at [163, 128] on icon "button" at bounding box center [165, 126] width 11 height 11
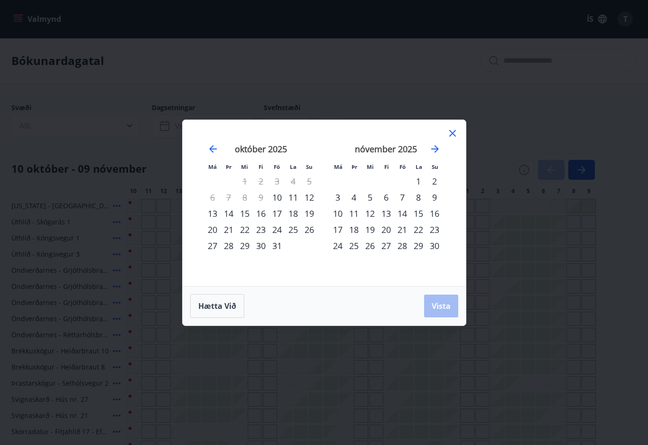
click at [258, 211] on div "16" at bounding box center [261, 214] width 16 height 16
click at [210, 226] on div "20" at bounding box center [213, 230] width 16 height 16
click at [442, 311] on button "Vista" at bounding box center [441, 306] width 34 height 23
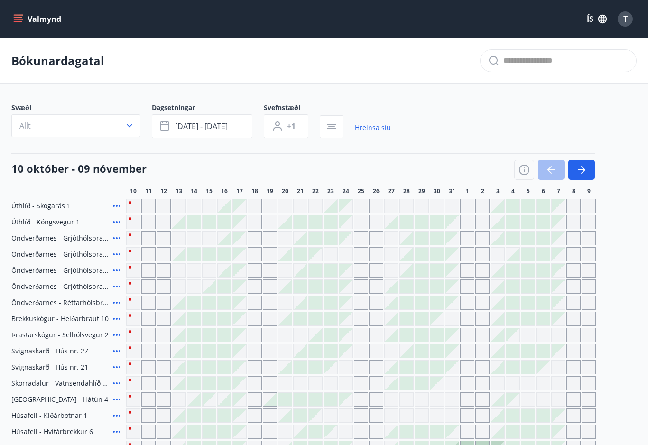
click at [525, 168] on icon "button" at bounding box center [524, 169] width 11 height 11
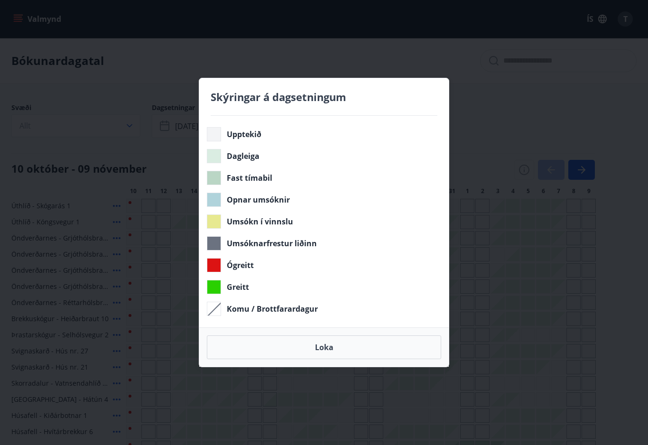
click at [422, 346] on button "Loka" at bounding box center [324, 348] width 234 height 24
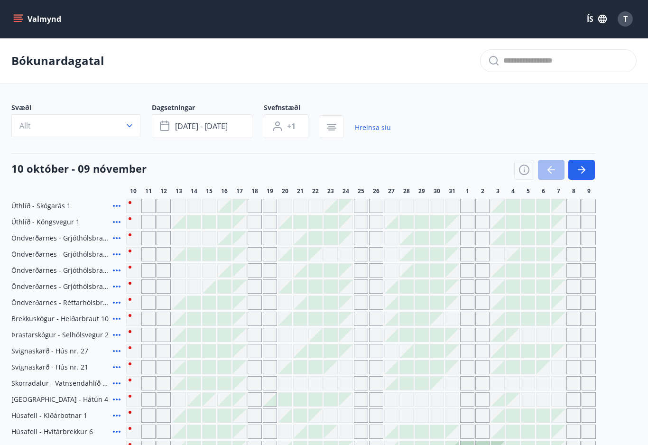
click at [525, 166] on icon "button" at bounding box center [524, 170] width 10 height 10
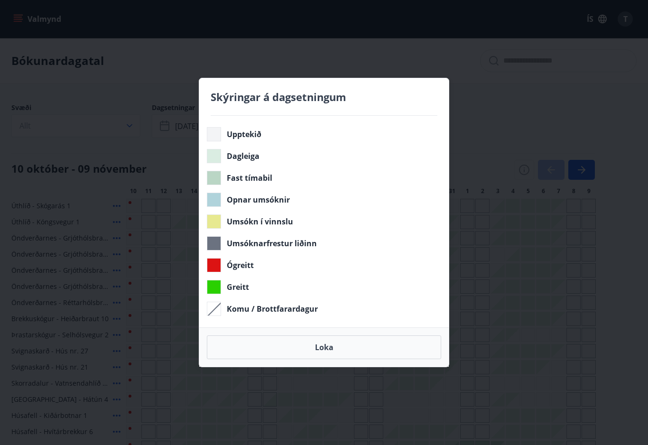
click at [527, 168] on div "Skýringar á dagsetningum Upptekið Dagleiga Fast tímabil Opnar umsóknir Umsókn í…" at bounding box center [324, 222] width 648 height 445
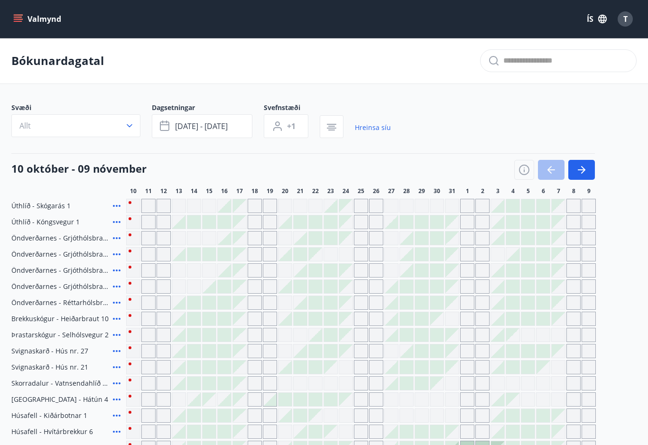
click at [521, 166] on icon "button" at bounding box center [524, 169] width 11 height 11
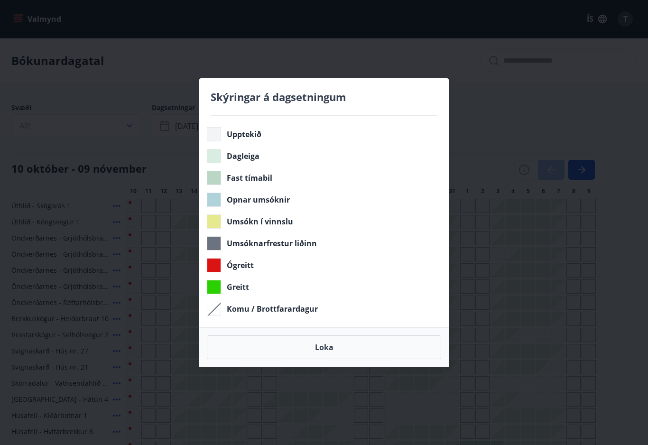
click at [556, 167] on div "Skýringar á dagsetningum Upptekið Dagleiga Fast tímabil Opnar umsóknir Umsókn í…" at bounding box center [324, 222] width 648 height 445
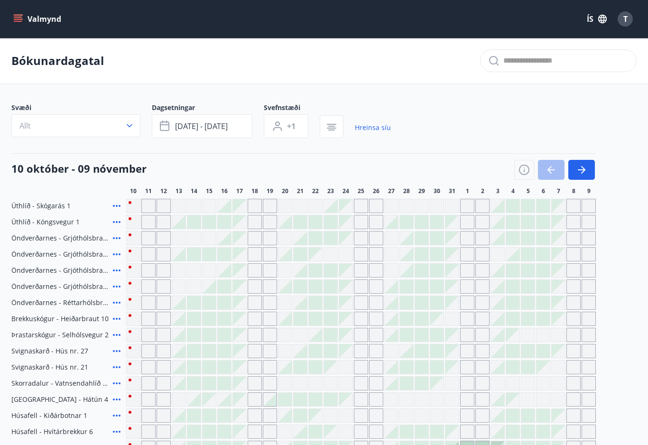
click at [520, 171] on icon "button" at bounding box center [524, 170] width 10 height 10
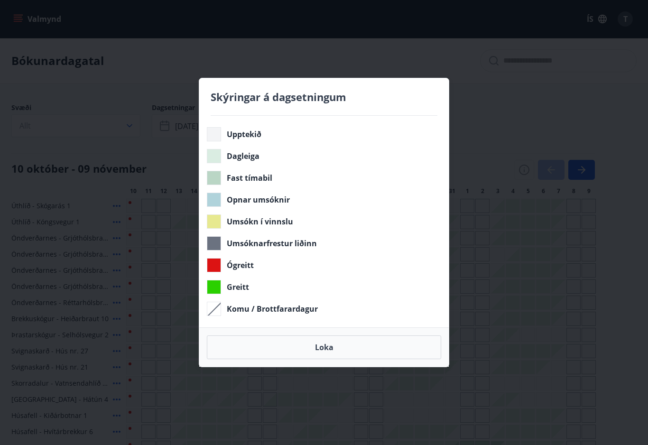
click at [527, 165] on div "Skýringar á dagsetningum Upptekið Dagleiga Fast tímabil Opnar umsóknir Umsókn í…" at bounding box center [324, 222] width 648 height 445
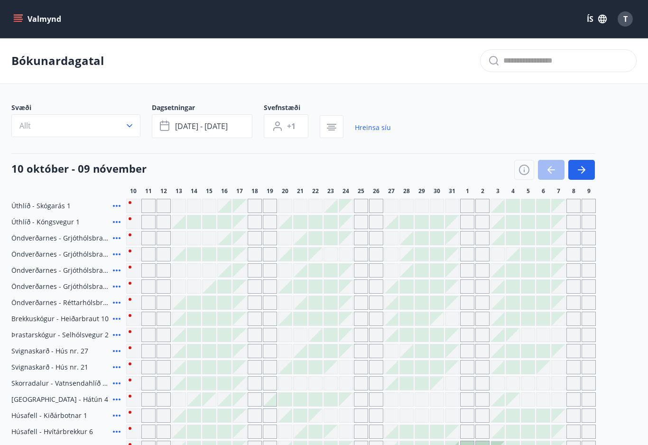
click at [585, 165] on icon "button" at bounding box center [581, 169] width 11 height 11
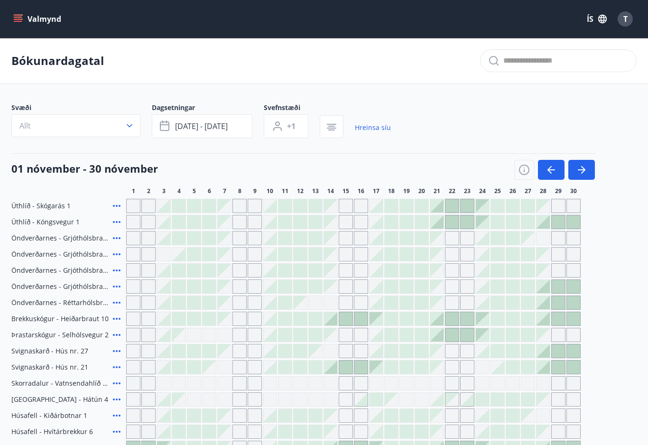
click at [582, 168] on icon "button" at bounding box center [581, 169] width 11 height 11
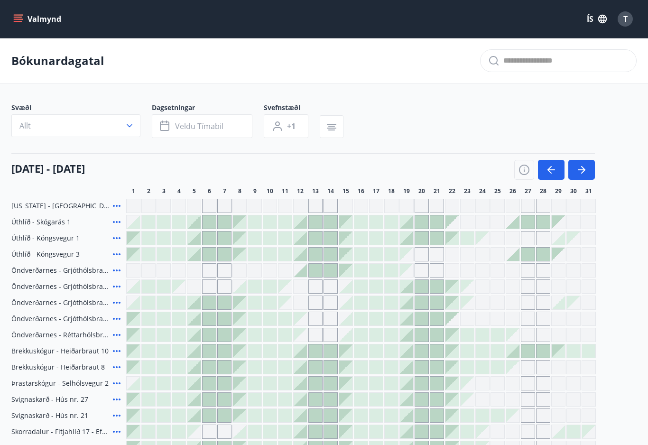
click at [631, 18] on div "T" at bounding box center [625, 18] width 15 height 15
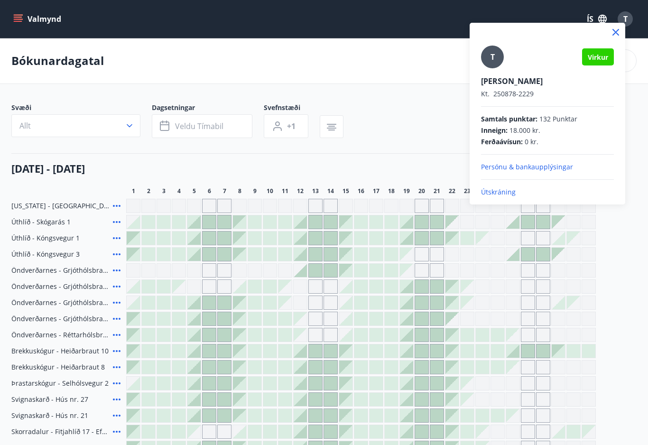
click at [511, 188] on p "Útskráning" at bounding box center [547, 192] width 133 height 9
click at [507, 188] on p "Útskráning" at bounding box center [547, 192] width 133 height 9
click at [619, 33] on icon at bounding box center [615, 32] width 11 height 11
